Goal: Task Accomplishment & Management: Manage account settings

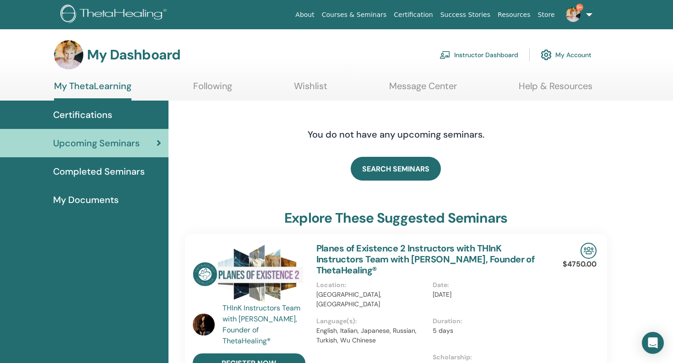
click at [504, 54] on link "Instructor Dashboard" at bounding box center [478, 55] width 79 height 20
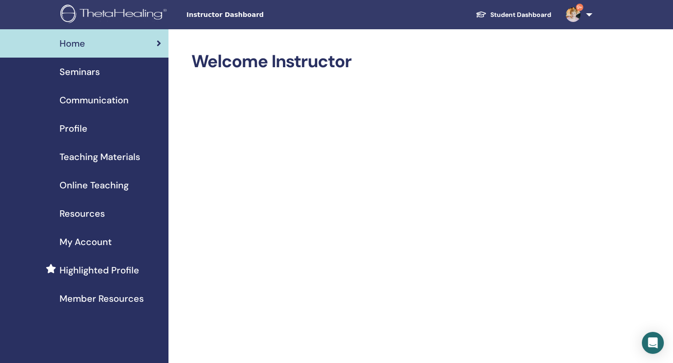
click at [79, 70] on span "Seminars" at bounding box center [80, 72] width 40 height 14
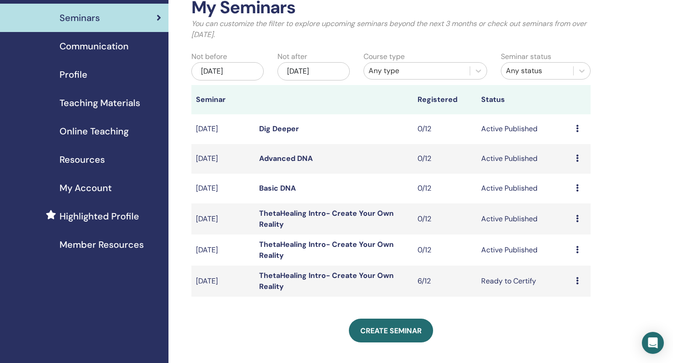
scroll to position [57, 0]
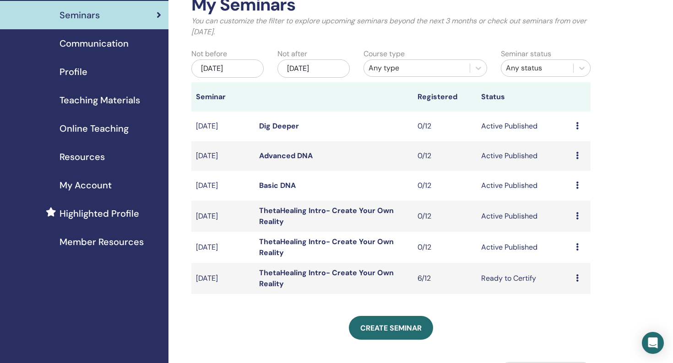
click at [275, 270] on link "ThetaHealing Intro- Create Your Own Reality" at bounding box center [326, 278] width 135 height 21
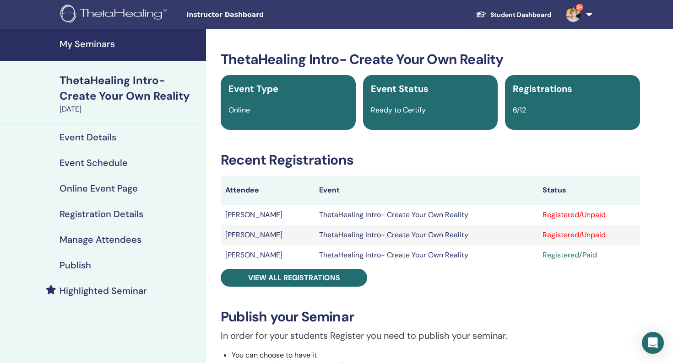
click at [580, 219] on div "Registered/Unpaid" at bounding box center [588, 215] width 93 height 11
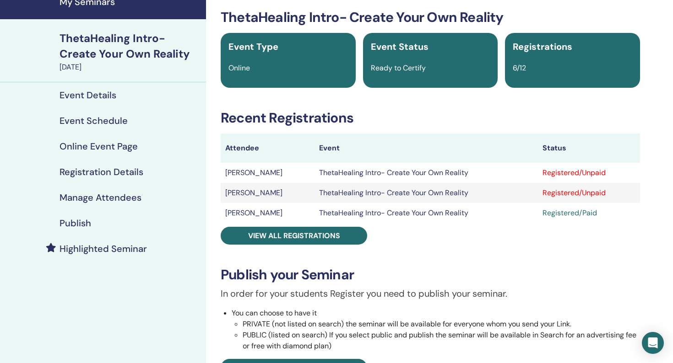
scroll to position [40, 0]
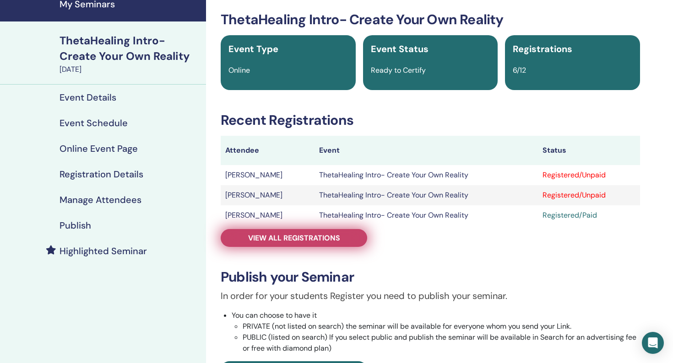
click at [298, 239] on span "View all registrations" at bounding box center [294, 238] width 92 height 10
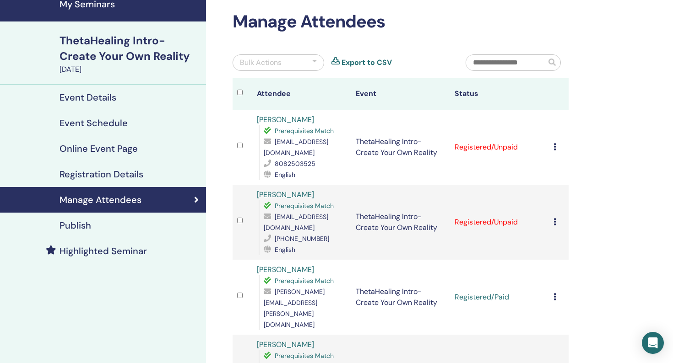
click at [554, 146] on icon at bounding box center [554, 146] width 3 height 7
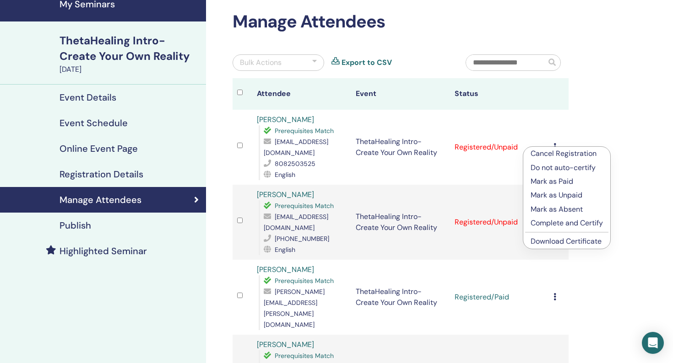
click at [560, 180] on p "Mark as Paid" at bounding box center [567, 181] width 72 height 11
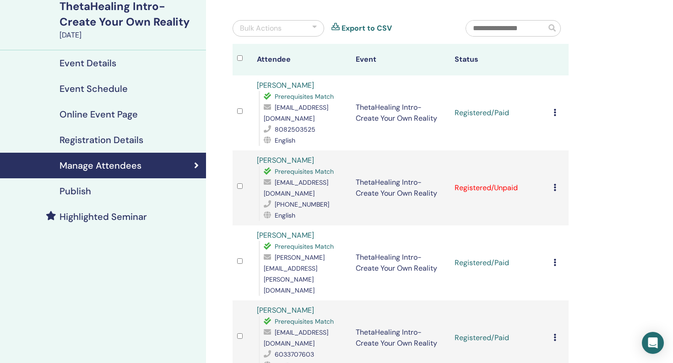
scroll to position [85, 0]
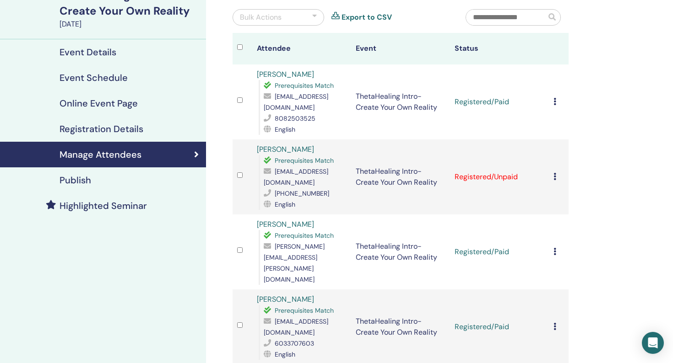
click at [552, 97] on td "Cancel Registration Do not auto-certify Mark as Paid Mark as Unpaid Mark as Abs…" at bounding box center [559, 102] width 20 height 75
click at [555, 103] on icon at bounding box center [554, 101] width 3 height 7
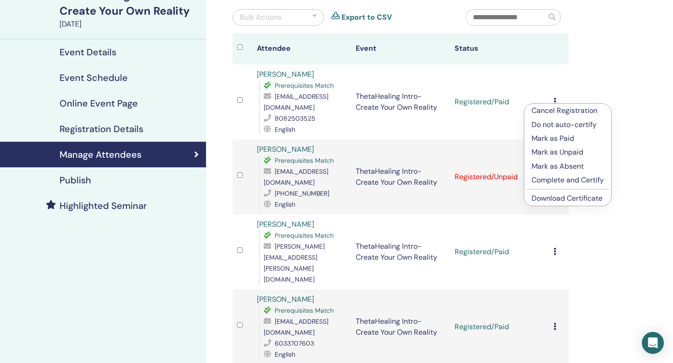
click at [562, 181] on p "Complete and Certify" at bounding box center [567, 180] width 72 height 11
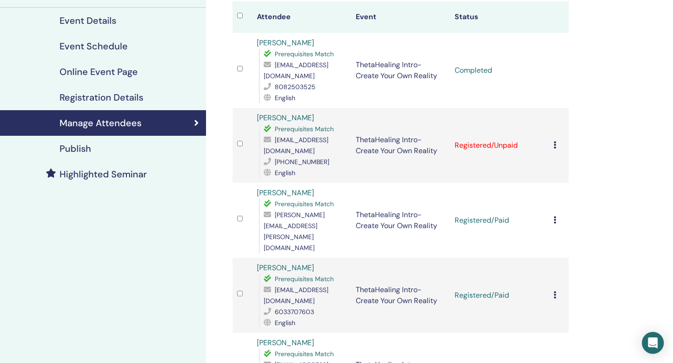
scroll to position [117, 0]
click at [555, 216] on icon at bounding box center [554, 219] width 3 height 7
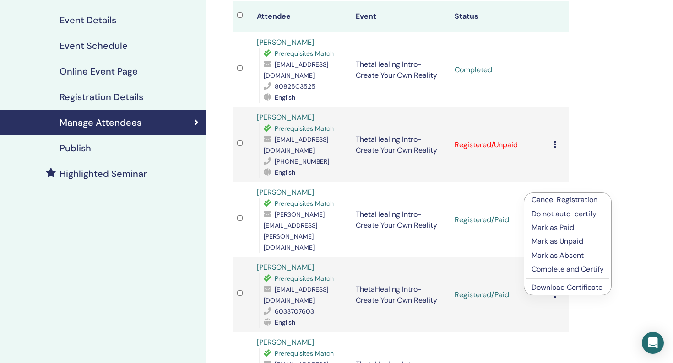
click at [552, 269] on p "Complete and Certify" at bounding box center [567, 269] width 72 height 11
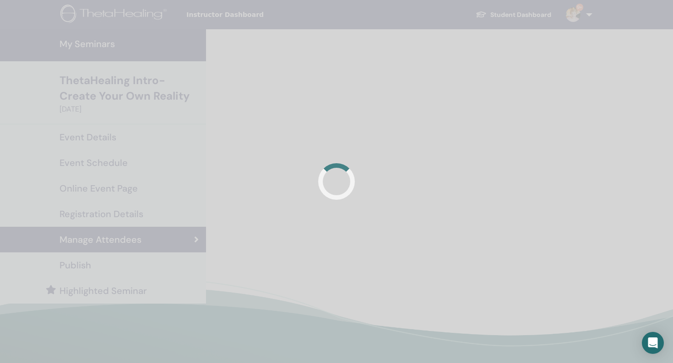
scroll to position [117, 0]
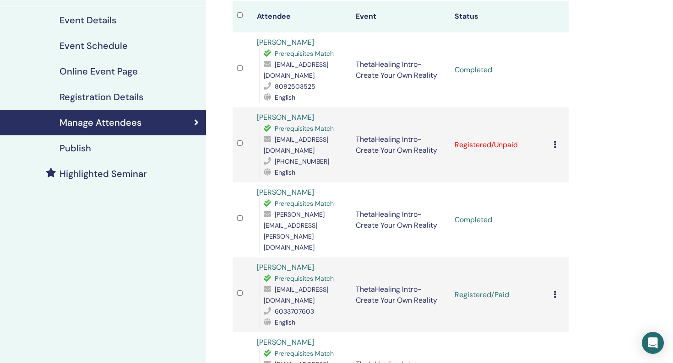
click at [555, 291] on icon at bounding box center [554, 294] width 3 height 7
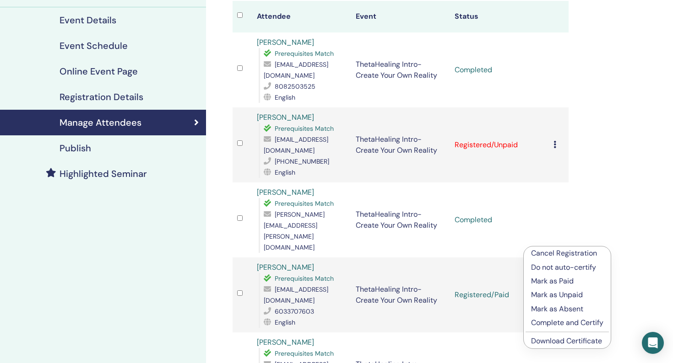
click at [556, 322] on p "Complete and Certify" at bounding box center [567, 323] width 72 height 11
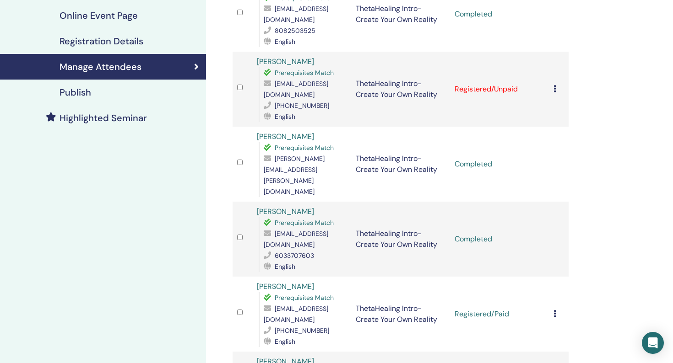
scroll to position [176, 0]
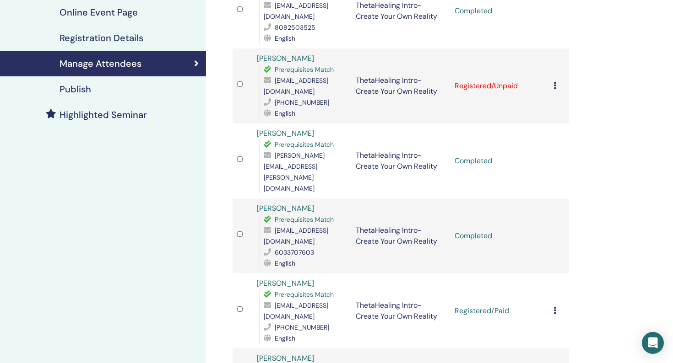
click at [555, 307] on icon at bounding box center [554, 310] width 3 height 7
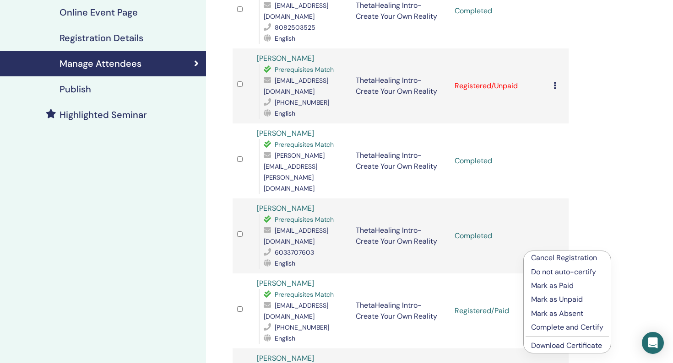
click at [556, 327] on p "Complete and Certify" at bounding box center [567, 327] width 72 height 11
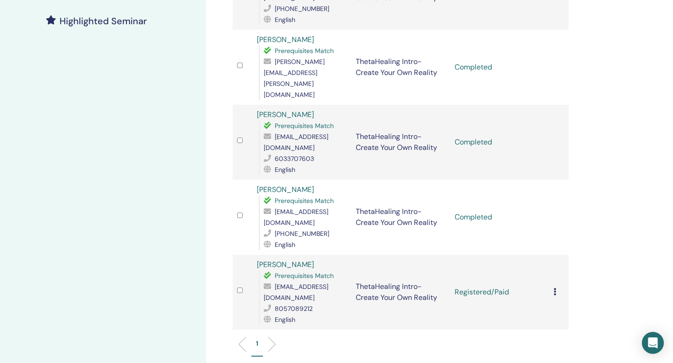
scroll to position [280, 0]
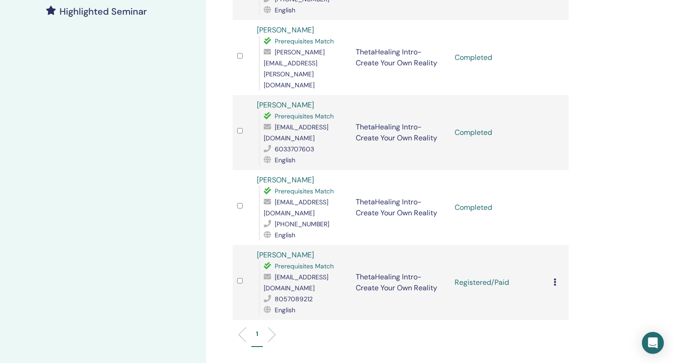
click at [552, 245] on td "Cancel Registration Do not auto-certify Mark as Paid Mark as Unpaid Mark as Abs…" at bounding box center [559, 282] width 20 height 75
click at [553, 279] on icon at bounding box center [554, 282] width 3 height 7
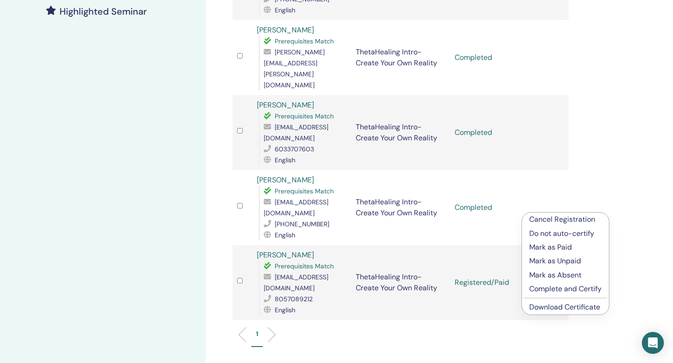
click at [552, 291] on p "Complete and Certify" at bounding box center [565, 289] width 72 height 11
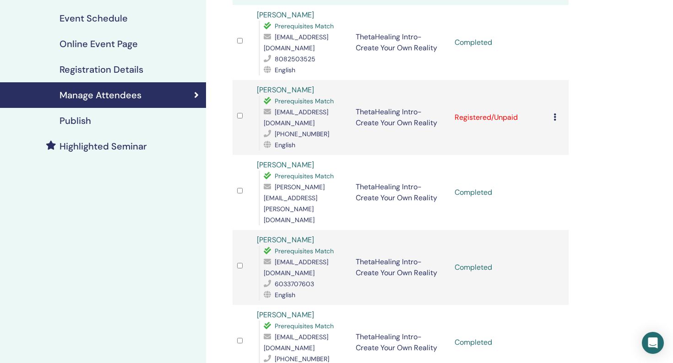
scroll to position [146, 0]
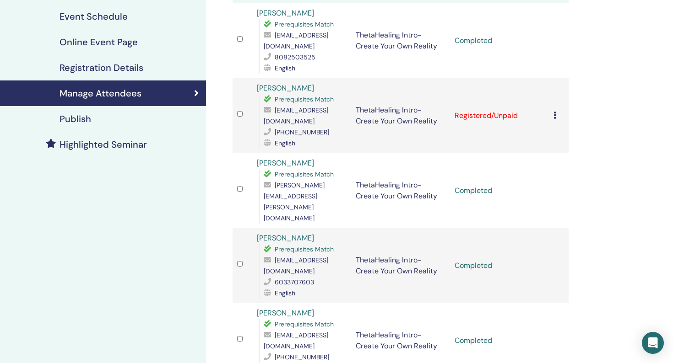
click at [555, 112] on icon at bounding box center [554, 115] width 3 height 7
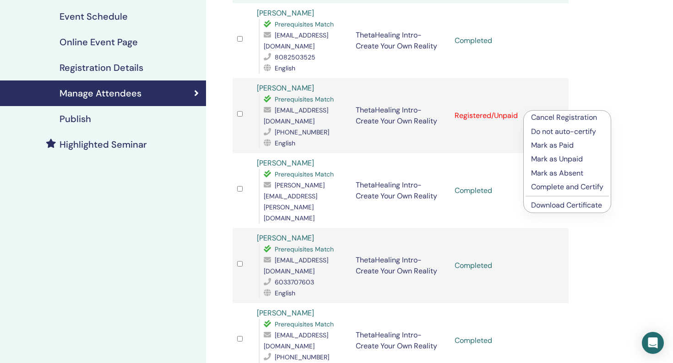
click at [547, 173] on p "Mark as Absent" at bounding box center [567, 173] width 72 height 11
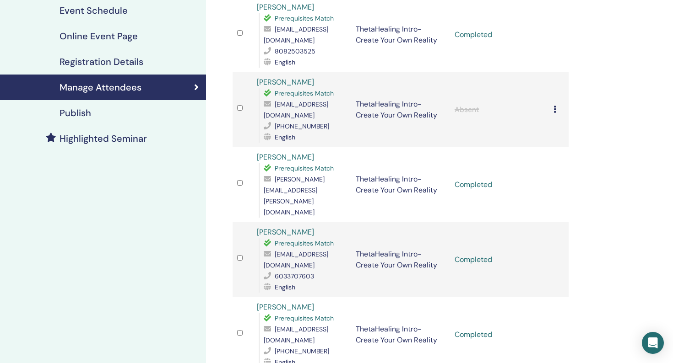
scroll to position [153, 0]
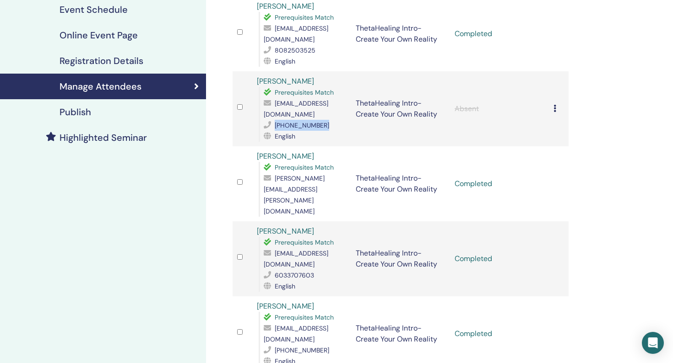
drag, startPoint x: 275, startPoint y: 114, endPoint x: 331, endPoint y: 113, distance: 56.3
click at [331, 120] on div "[PHONE_NUMBER]" at bounding box center [305, 125] width 83 height 11
copy span "[PHONE_NUMBER]"
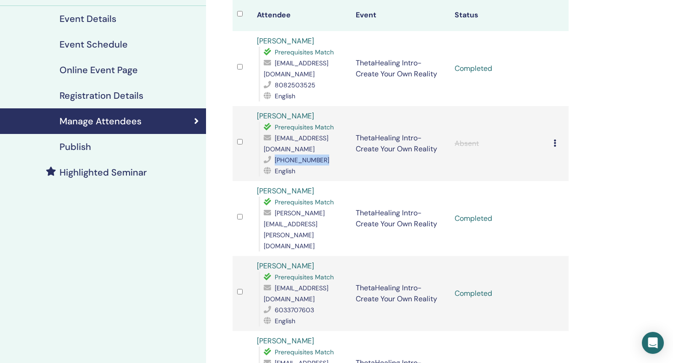
scroll to position [119, 0]
drag, startPoint x: 275, startPoint y: 86, endPoint x: 335, endPoint y: 85, distance: 60.0
click at [335, 85] on div "8082503525" at bounding box center [305, 85] width 83 height 11
copy span "8082503525"
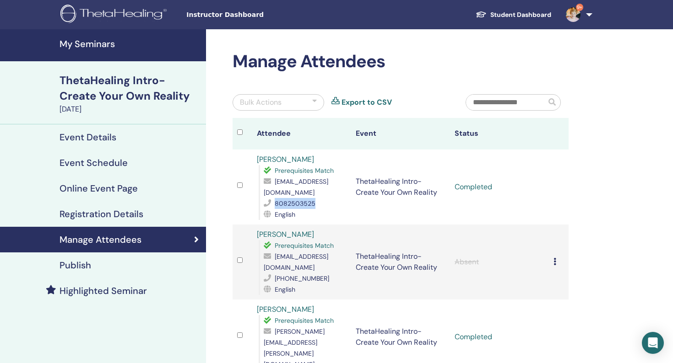
scroll to position [0, 0]
click at [114, 133] on h4 "Event Details" at bounding box center [88, 137] width 57 height 11
